Goal: Transaction & Acquisition: Purchase product/service

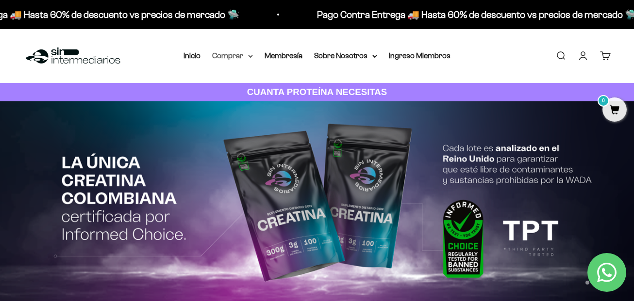
click at [246, 54] on summary "Comprar" at bounding box center [232, 56] width 41 height 13
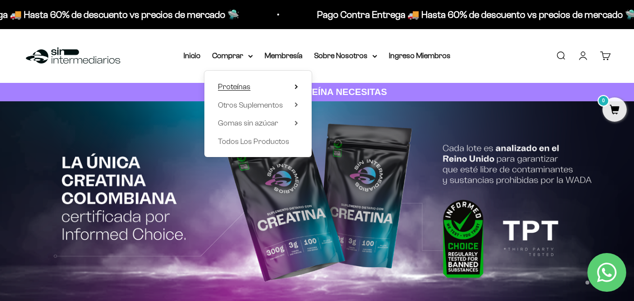
click at [245, 84] on span "Proteínas" at bounding box center [234, 87] width 33 height 8
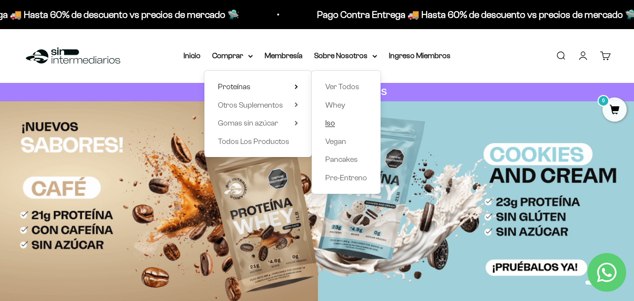
click at [349, 118] on link "Iso" at bounding box center [346, 123] width 42 height 13
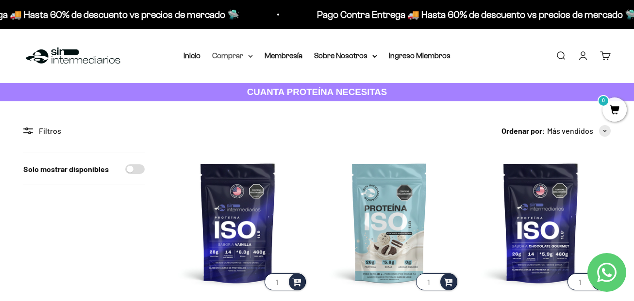
click at [238, 54] on summary "Comprar" at bounding box center [232, 56] width 41 height 13
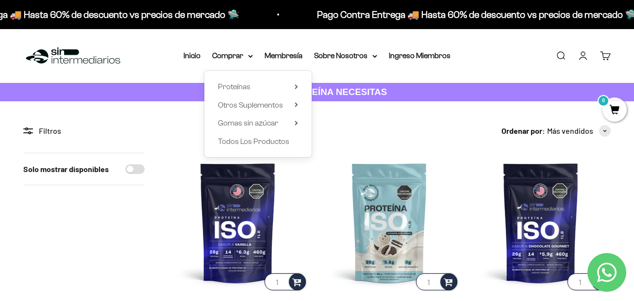
click at [26, 130] on circle at bounding box center [27, 129] width 2 height 2
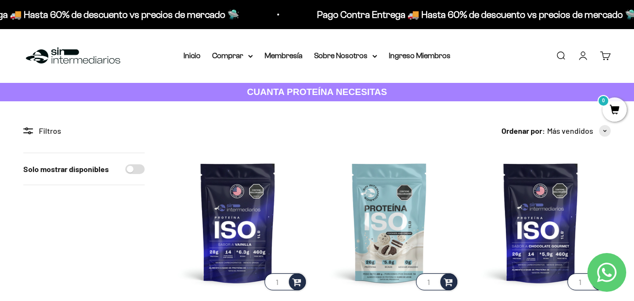
click at [32, 133] on icon at bounding box center [32, 133] width 2 height 1
click at [32, 132] on icon at bounding box center [28, 131] width 10 height 7
click at [28, 133] on icon at bounding box center [25, 133] width 5 height 1
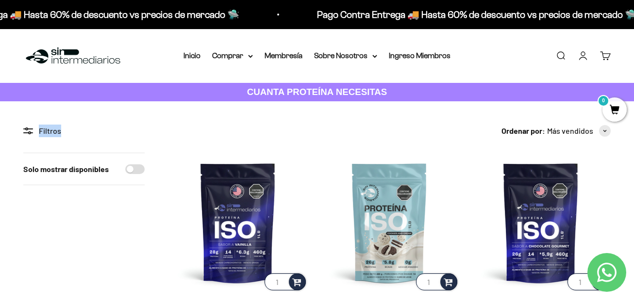
click at [28, 133] on icon at bounding box center [25, 133] width 5 height 1
click at [119, 180] on div "Solo mostrar disponibles" at bounding box center [83, 169] width 121 height 32
click at [138, 177] on div "Solo mostrar disponibles" at bounding box center [83, 169] width 121 height 32
click at [136, 165] on input "Solo mostrar disponibles" at bounding box center [134, 170] width 19 height 10
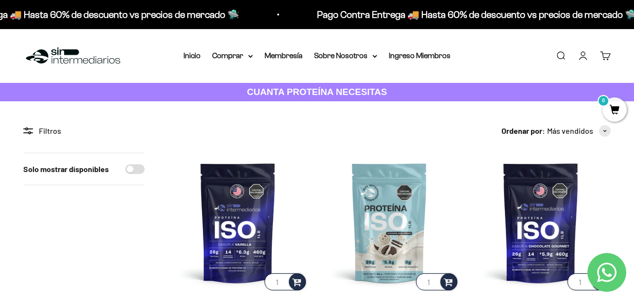
checkbox input "true"
click at [242, 56] on summary "Comprar" at bounding box center [232, 56] width 41 height 13
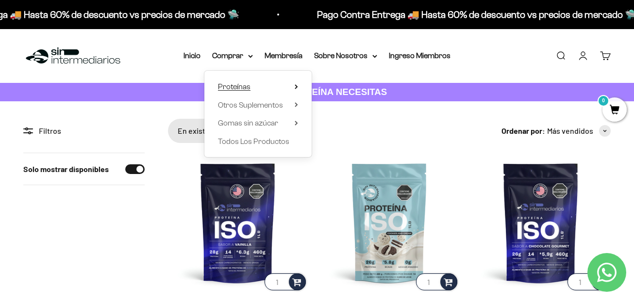
click at [241, 85] on span "Proteínas" at bounding box center [234, 87] width 33 height 8
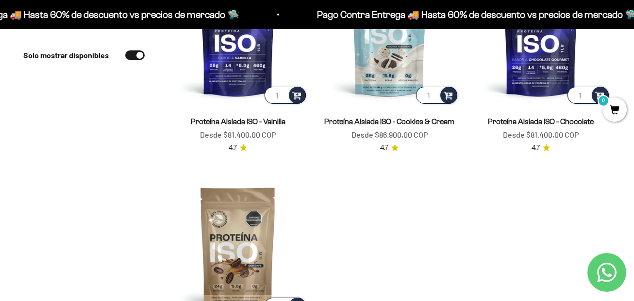
scroll to position [243, 0]
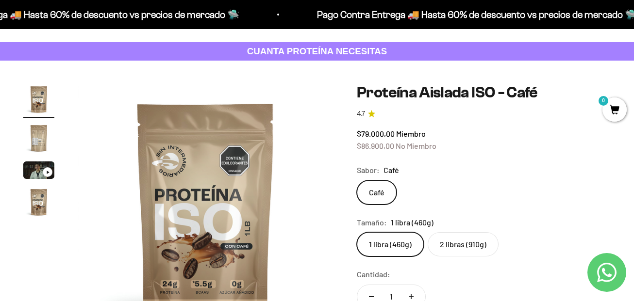
scroll to position [97, 0]
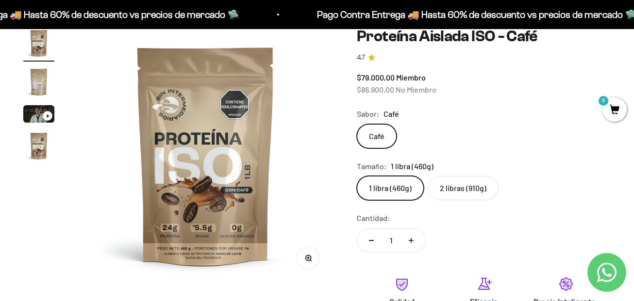
click at [37, 80] on img "Ir al artículo 2" at bounding box center [38, 82] width 31 height 31
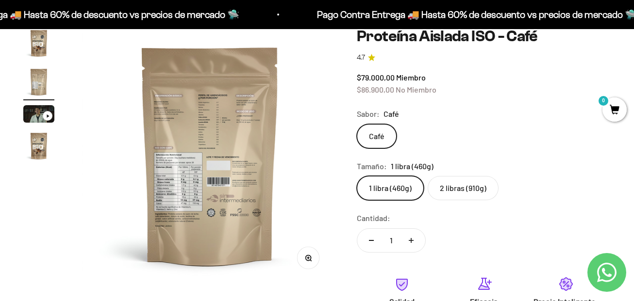
scroll to position [0, 262]
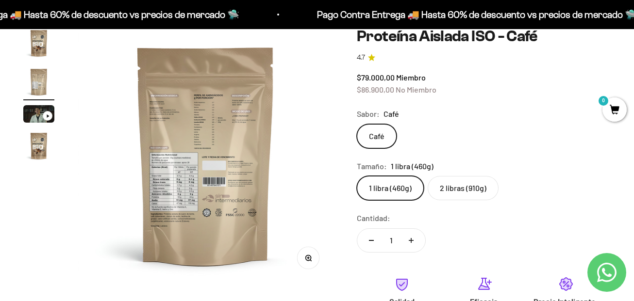
click at [35, 141] on img "Ir al artículo 4" at bounding box center [38, 146] width 31 height 31
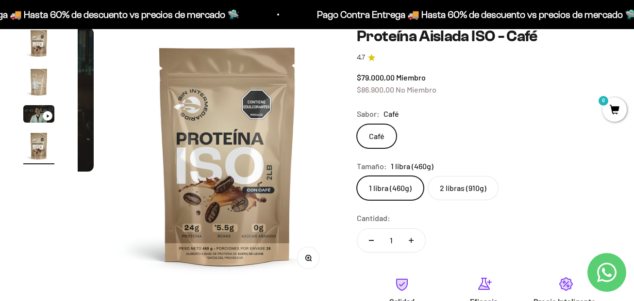
scroll to position [0, 785]
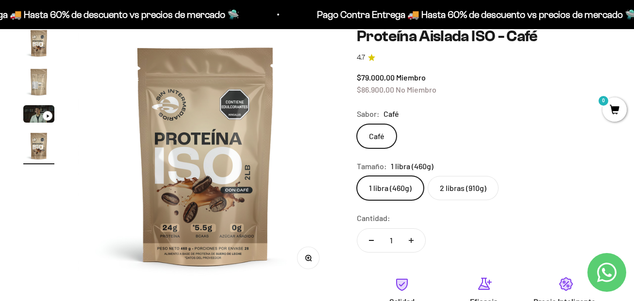
click at [474, 194] on label "2 libras (910g)" at bounding box center [463, 188] width 71 height 24
click at [357, 176] on input "2 libras (910g)" at bounding box center [356, 176] width 0 height 0
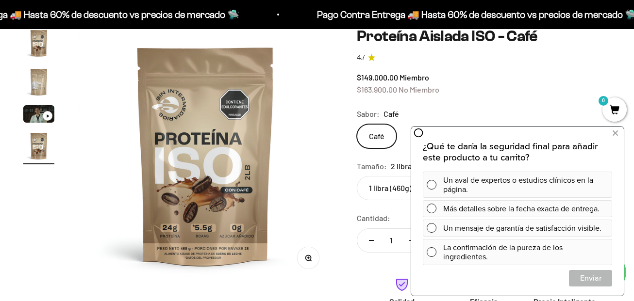
click at [49, 83] on img "Ir al artículo 2" at bounding box center [38, 82] width 31 height 31
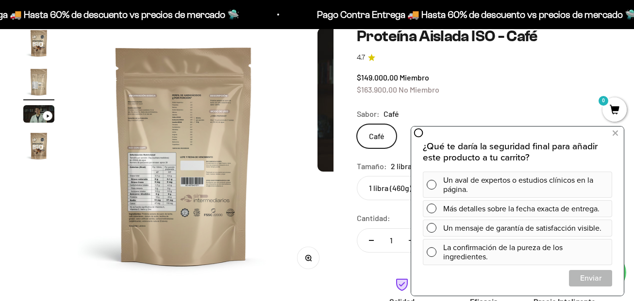
scroll to position [0, 262]
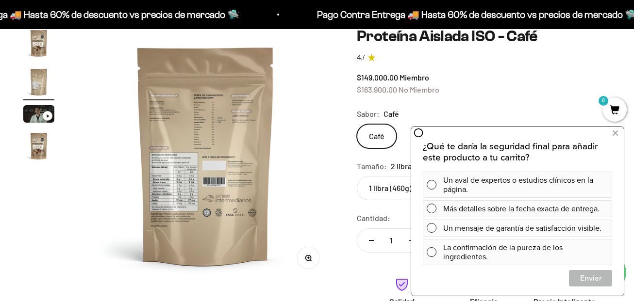
click at [43, 142] on img "Ir al artículo 4" at bounding box center [38, 146] width 31 height 31
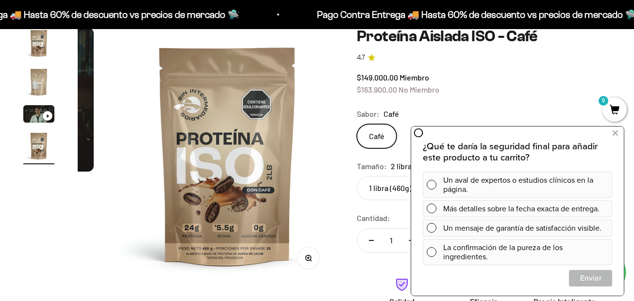
scroll to position [0, 785]
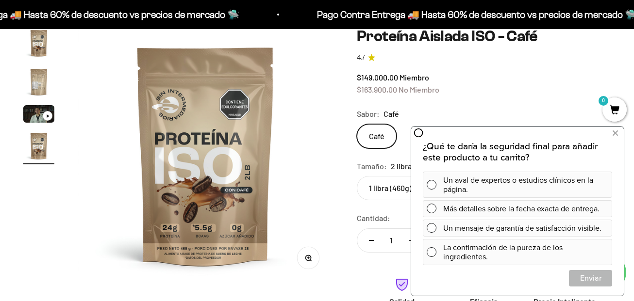
click at [40, 37] on img "Ir al artículo 1" at bounding box center [38, 43] width 31 height 31
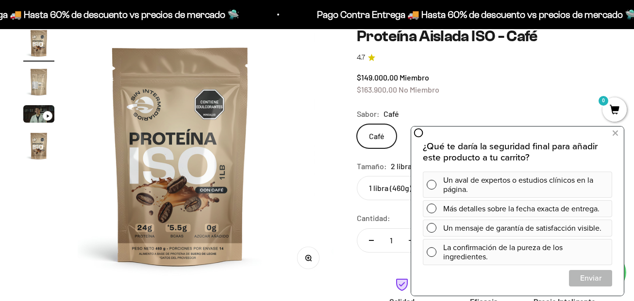
scroll to position [0, 0]
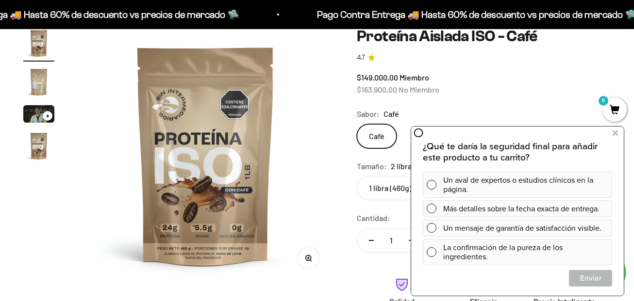
click at [34, 80] on img "Ir al artículo 2" at bounding box center [38, 82] width 31 height 31
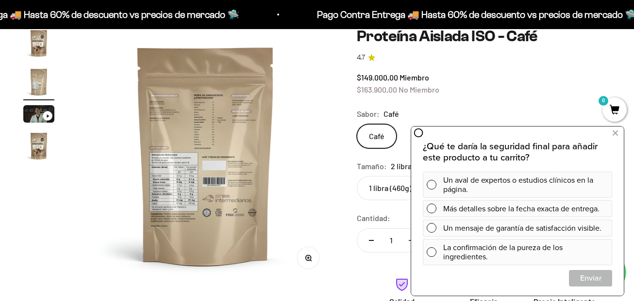
click at [50, 116] on div "Ir al artículo 3" at bounding box center [48, 116] width 10 height 10
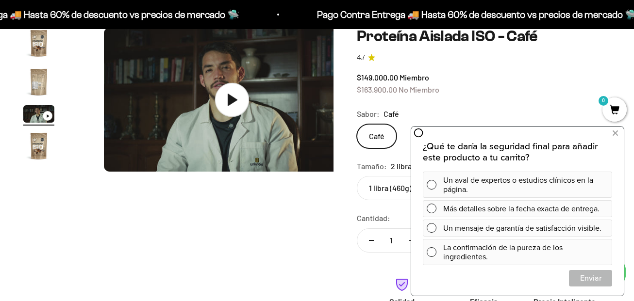
scroll to position [0, 523]
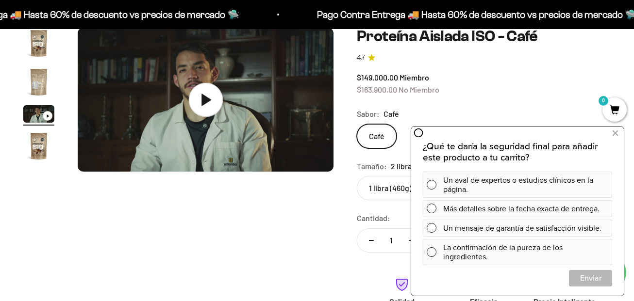
click at [192, 104] on icon at bounding box center [206, 100] width 34 height 34
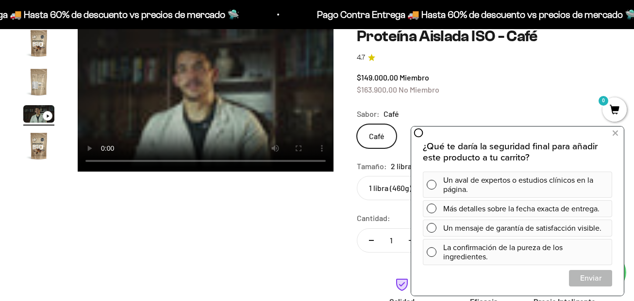
click at [177, 67] on video "Proteína Aislada ISO - Café" at bounding box center [206, 100] width 256 height 144
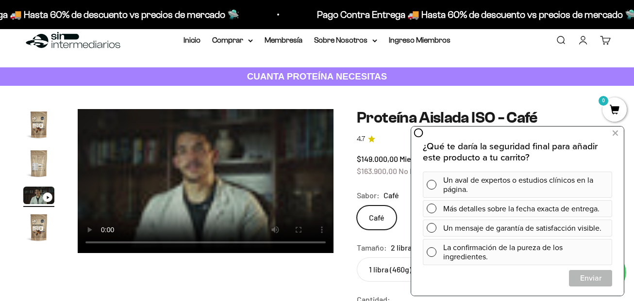
scroll to position [0, 0]
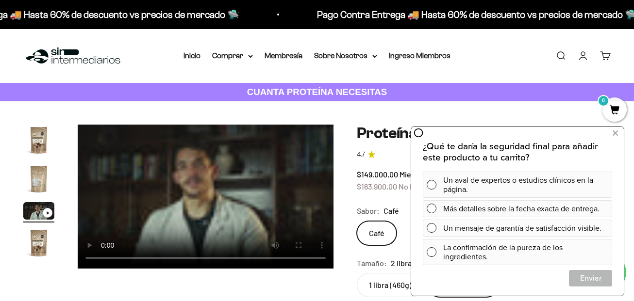
click at [310, 90] on strong "CUANTA PROTEÍNA NECESITAS" at bounding box center [317, 92] width 140 height 10
drag, startPoint x: 616, startPoint y: 127, endPoint x: 1026, endPoint y: 253, distance: 429.5
click at [616, 127] on icon at bounding box center [615, 133] width 5 height 13
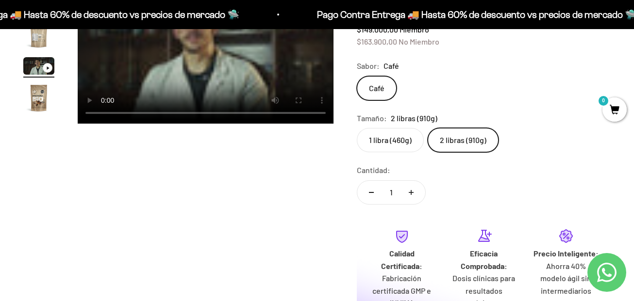
scroll to position [146, 0]
click at [468, 136] on label "2 libras (910g)" at bounding box center [463, 140] width 71 height 24
click at [357, 128] on input "2 libras (910g)" at bounding box center [356, 127] width 0 height 0
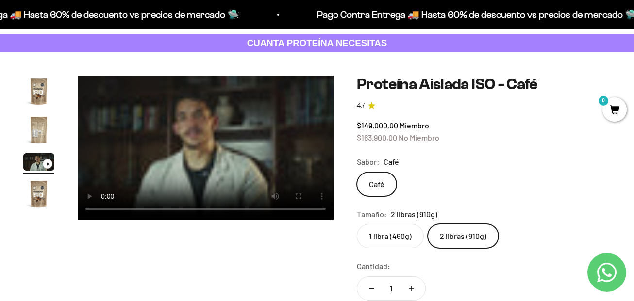
scroll to position [49, 0]
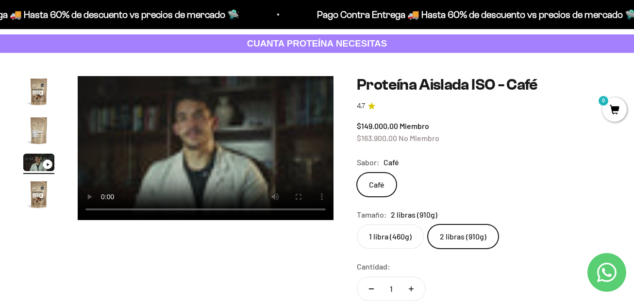
click at [30, 202] on img "Ir al artículo 4" at bounding box center [38, 194] width 31 height 31
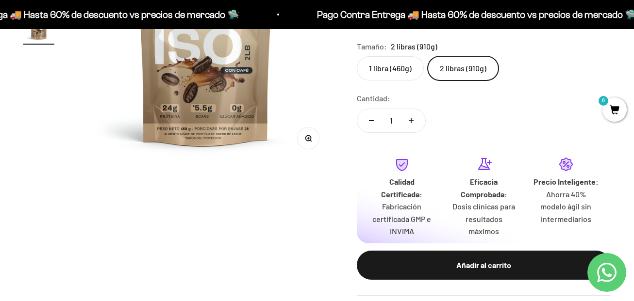
scroll to position [194, 0]
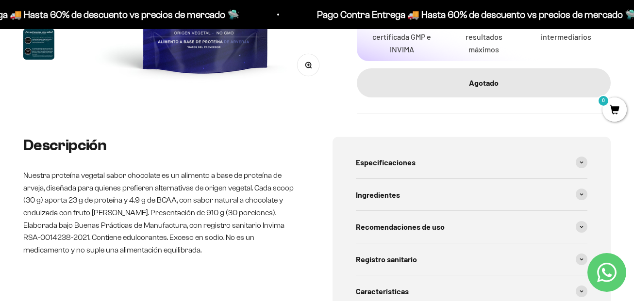
scroll to position [291, 0]
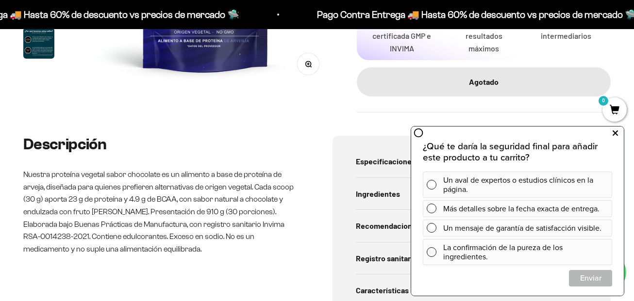
click at [614, 130] on icon at bounding box center [615, 133] width 5 height 13
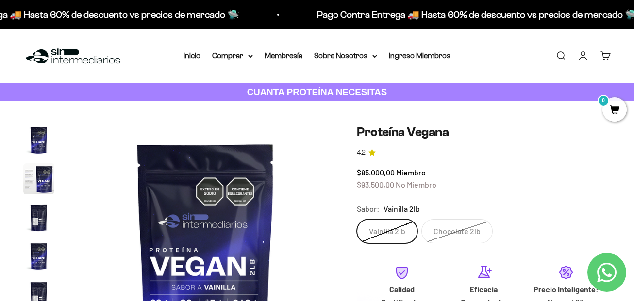
scroll to position [97, 0]
